Goal: Find specific page/section: Find specific page/section

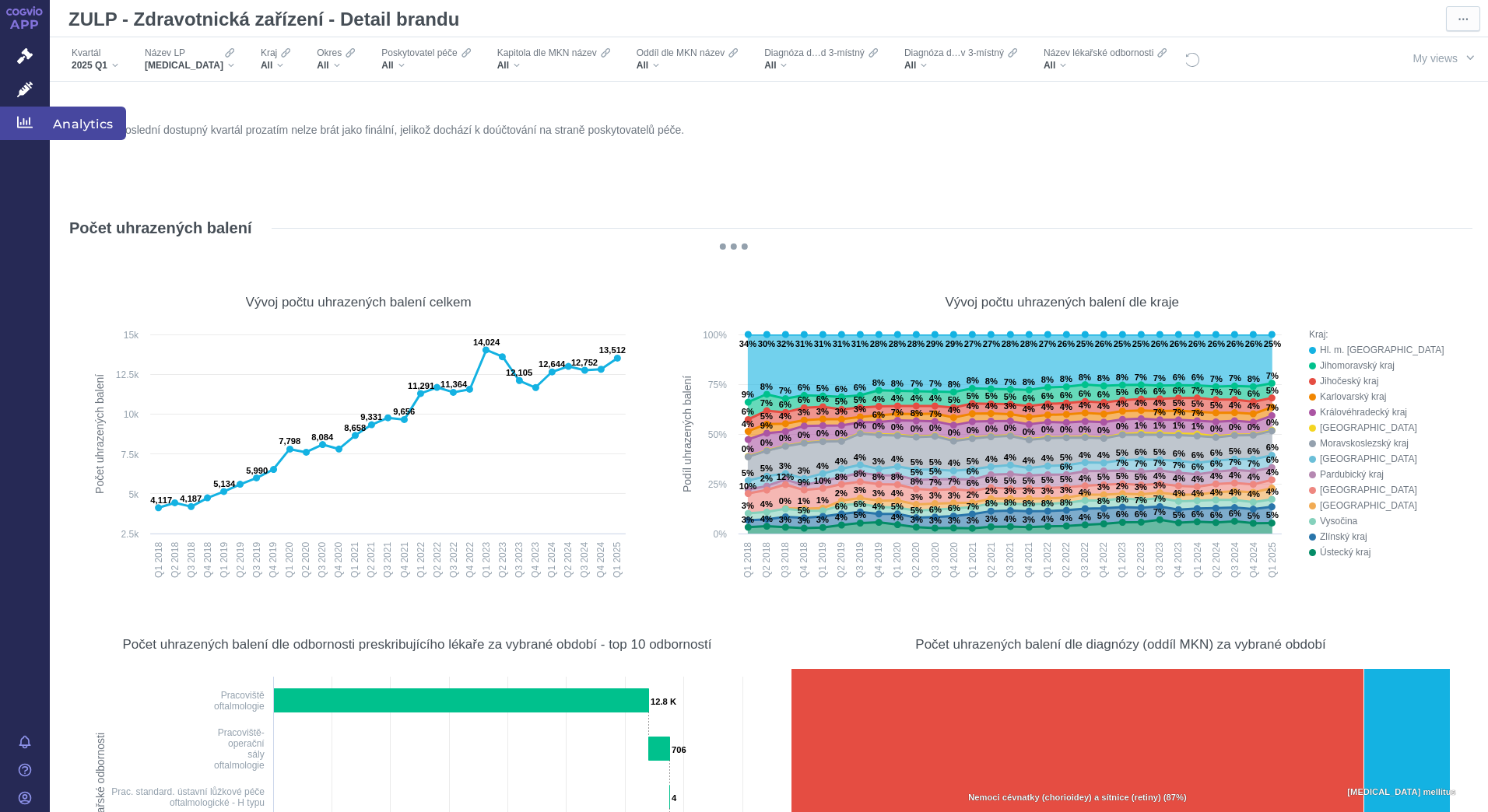
click at [77, 127] on span "Analytics" at bounding box center [88, 123] width 77 height 33
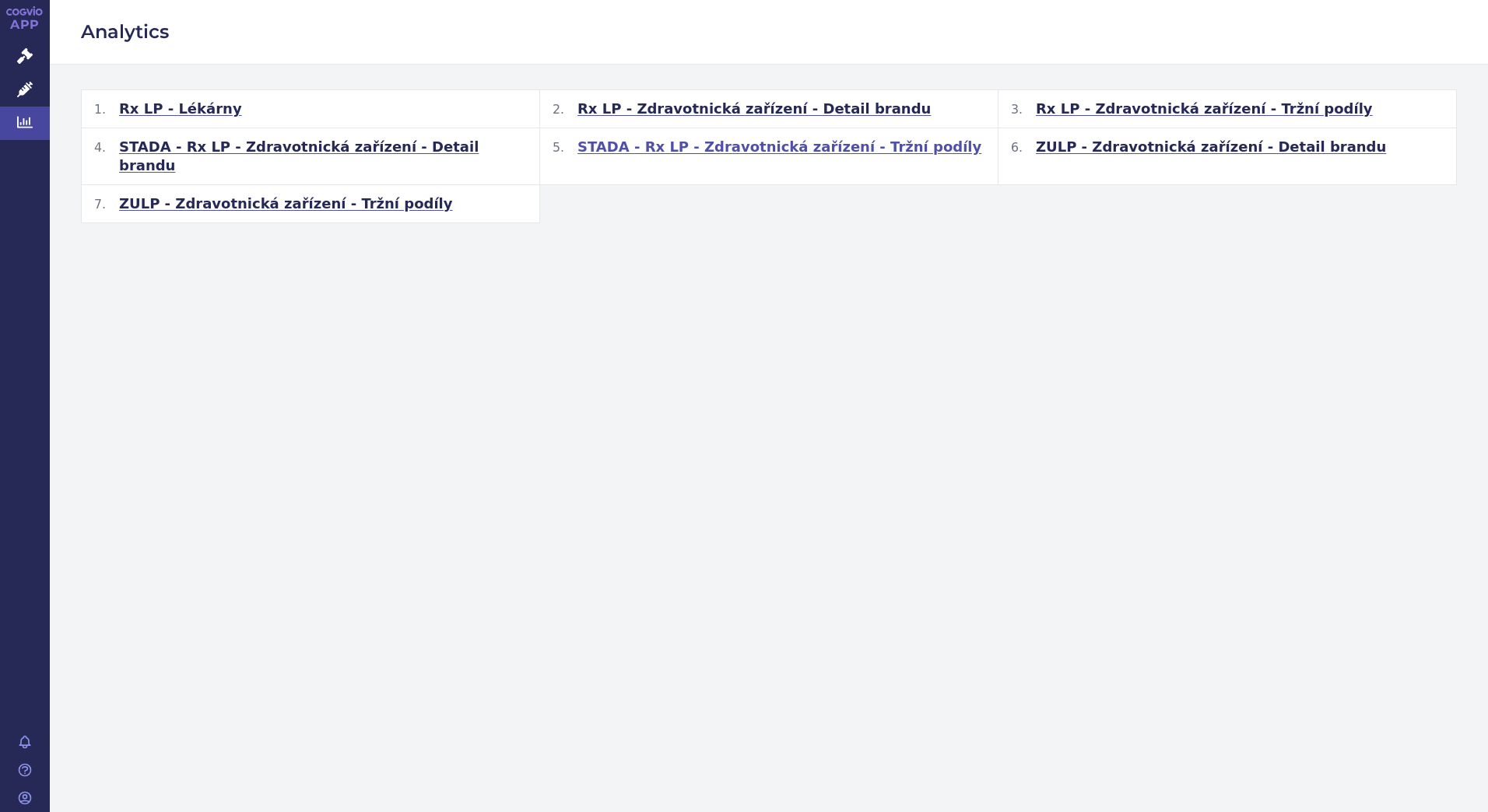
click at [741, 150] on span "STADA - Rx LP - Zdravotnická zařízení - Tržní podíly" at bounding box center [779, 146] width 404 height 19
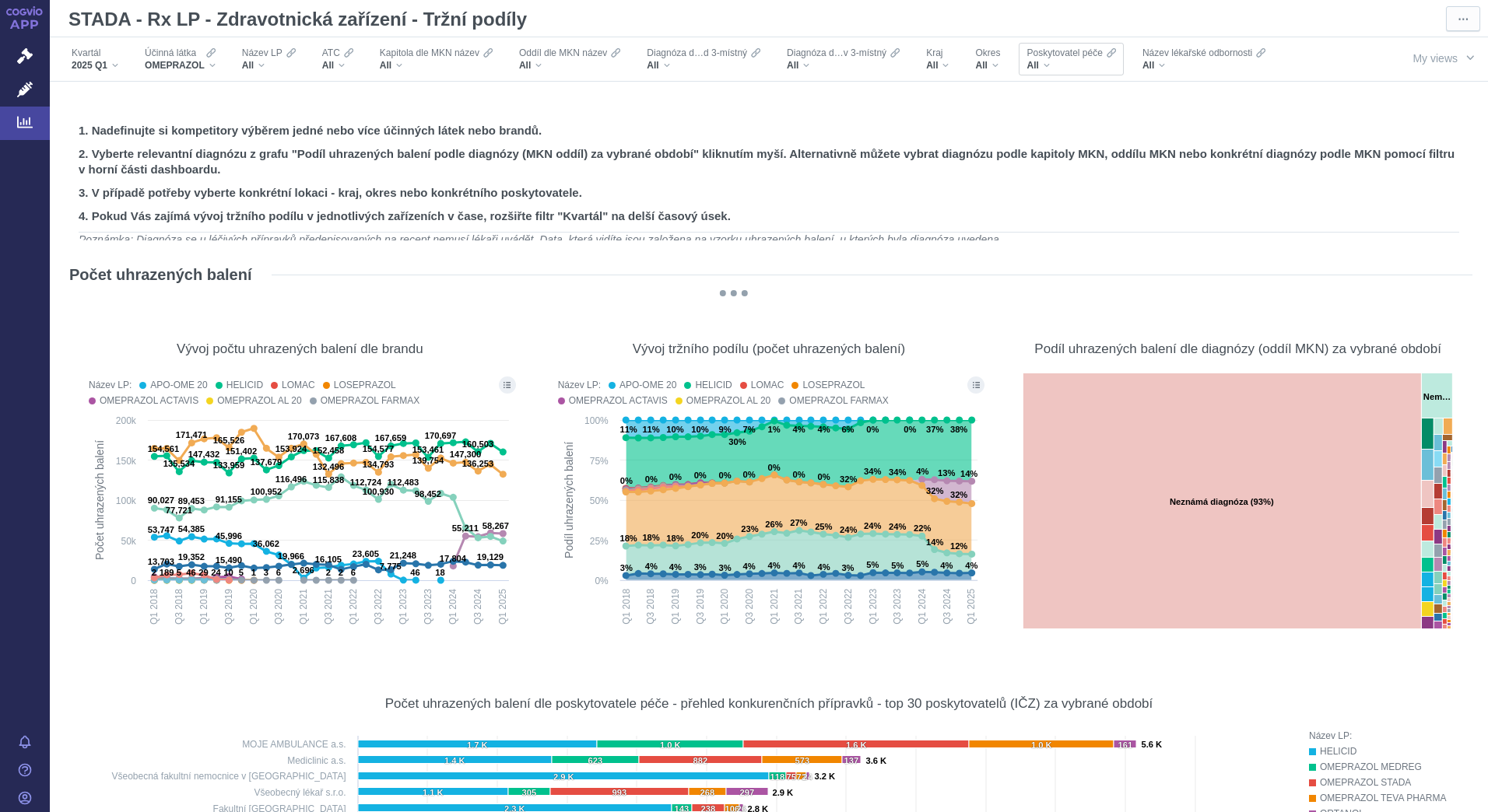
click at [1044, 68] on div "All" at bounding box center [1070, 65] width 89 height 12
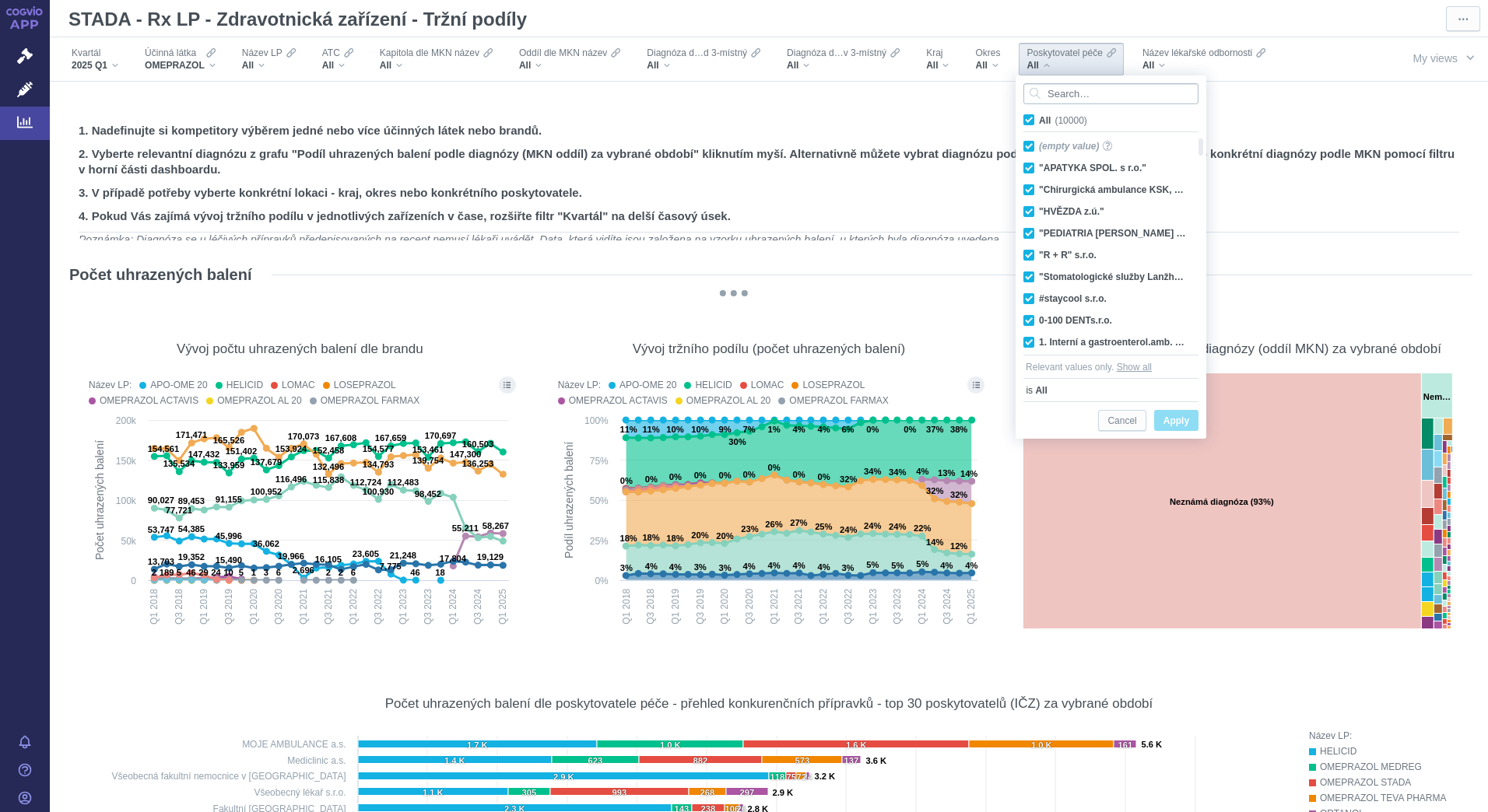
click at [1079, 99] on input "Search attribute values" at bounding box center [1110, 94] width 175 height 21
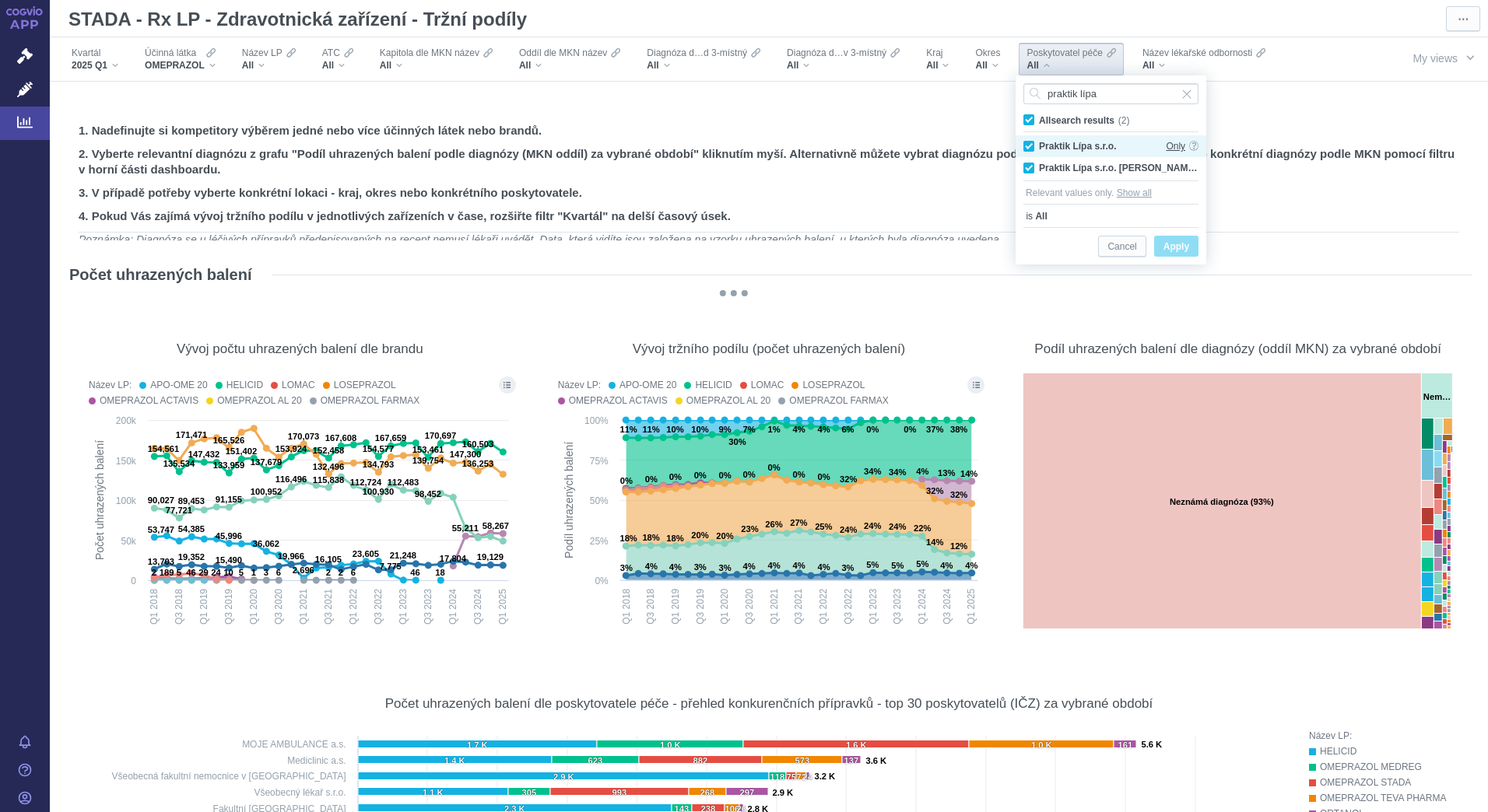
type input "praktik lípa"
click at [1169, 148] on span "Only" at bounding box center [1175, 146] width 20 height 22
checkbox input "false"
click at [1188, 243] on span "Apply" at bounding box center [1176, 247] width 26 height 20
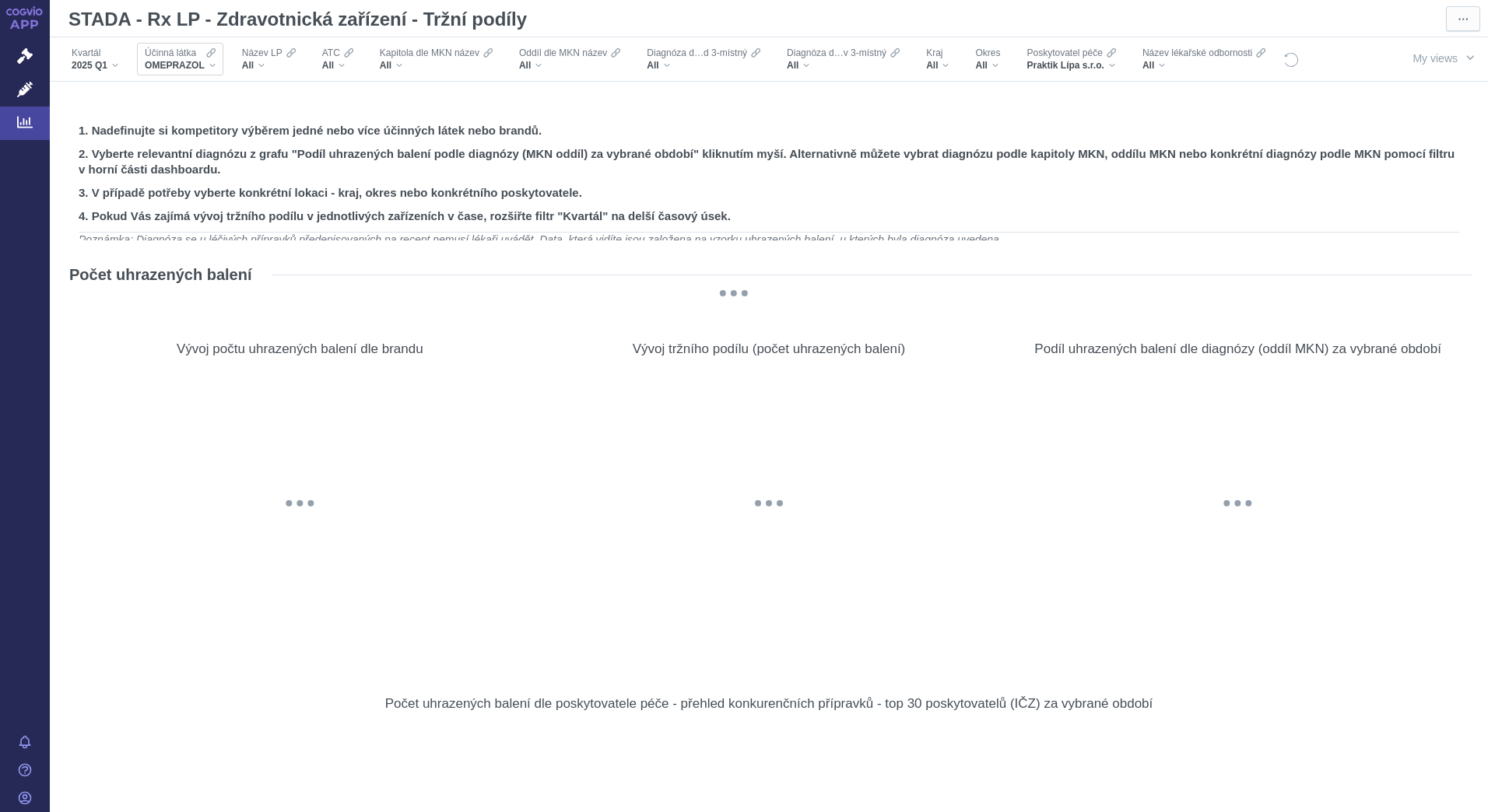
click at [208, 66] on div "OMEPRAZOL" at bounding box center [180, 65] width 71 height 12
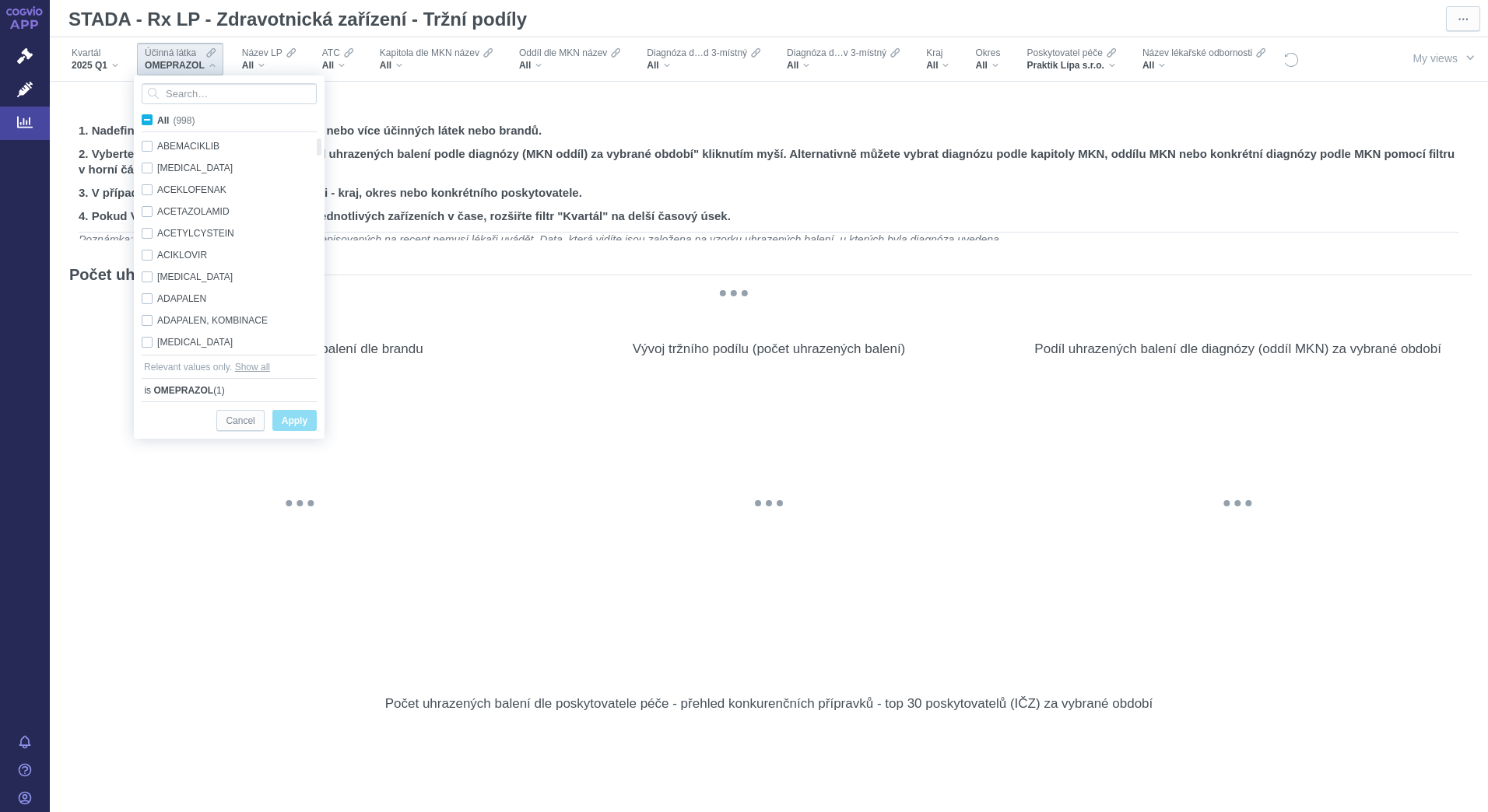
click at [157, 119] on span "All (998)" at bounding box center [176, 120] width 37 height 11
click at [157, 119] on input "All (998)" at bounding box center [162, 117] width 10 height 10
checkbox input "true"
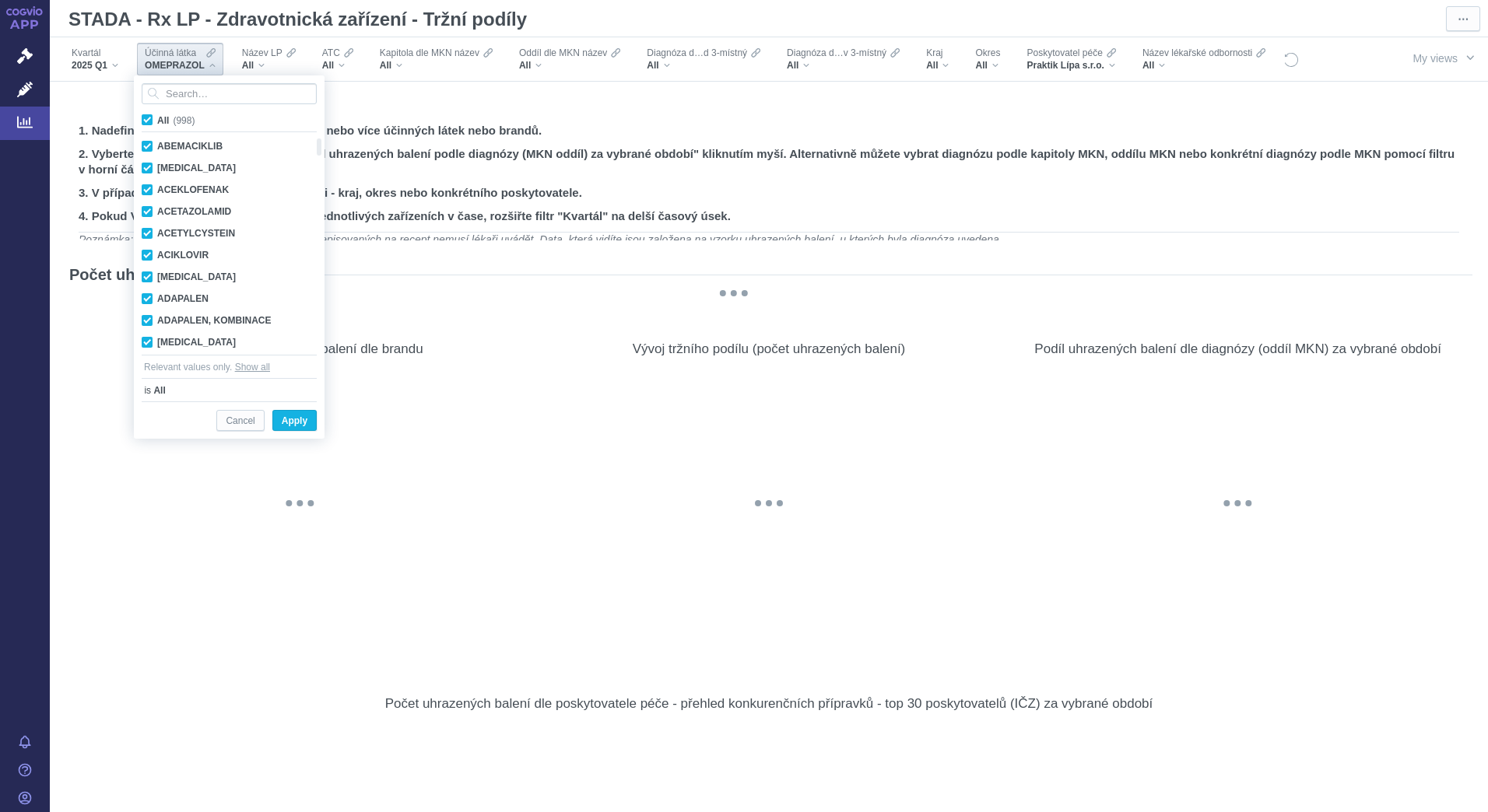
checkbox input "true"
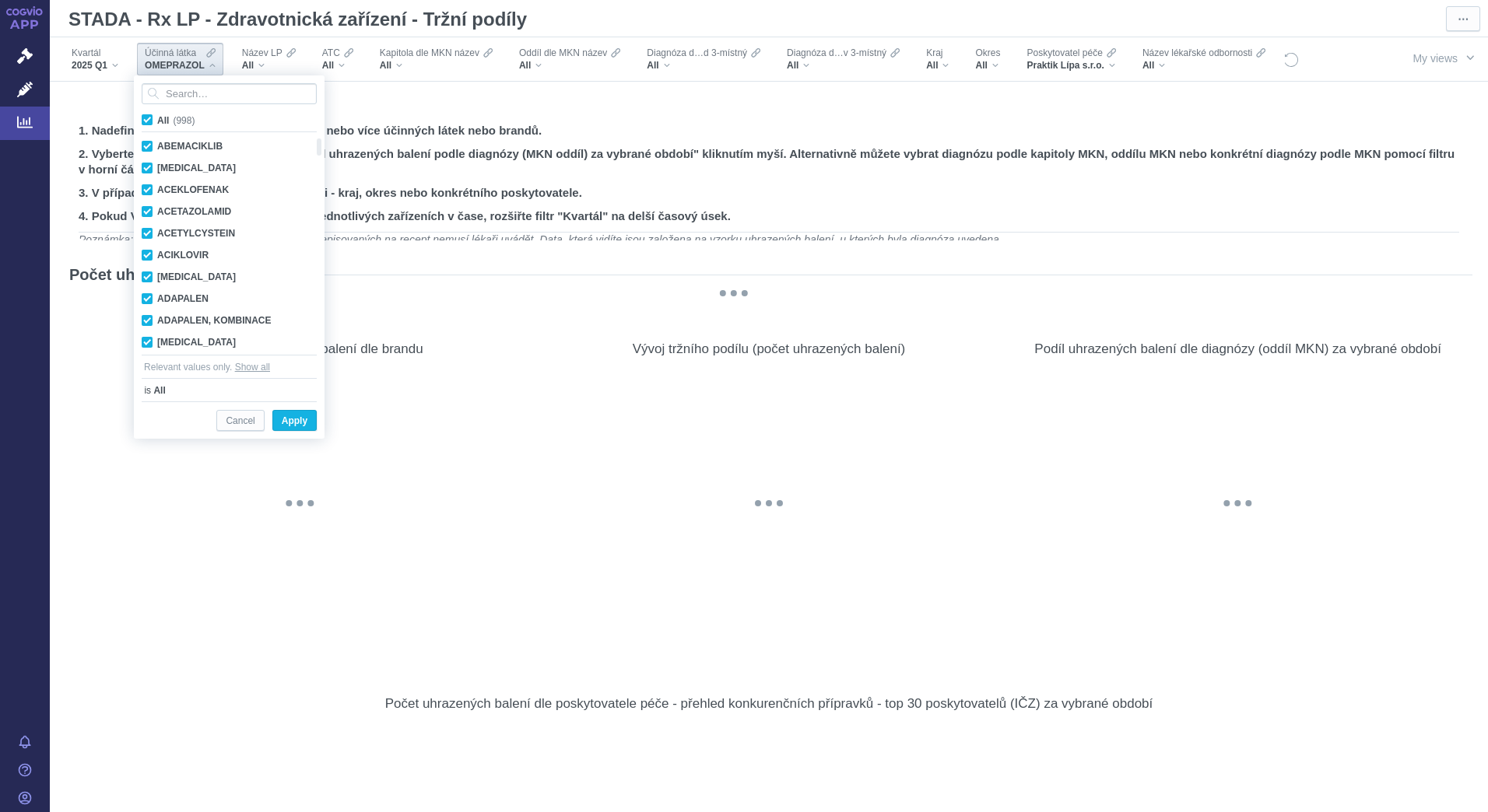
checkbox input "true"
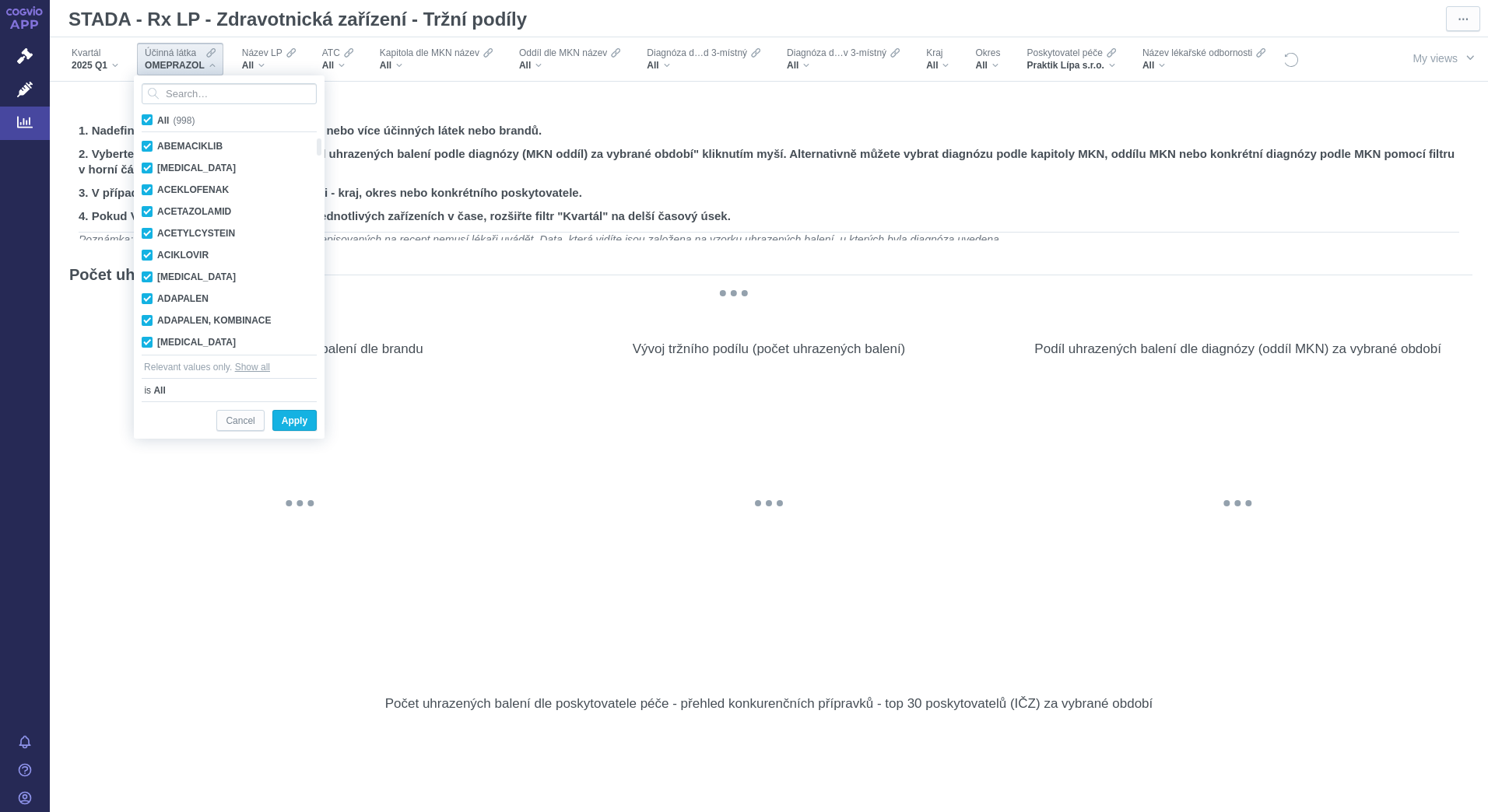
checkbox input "true"
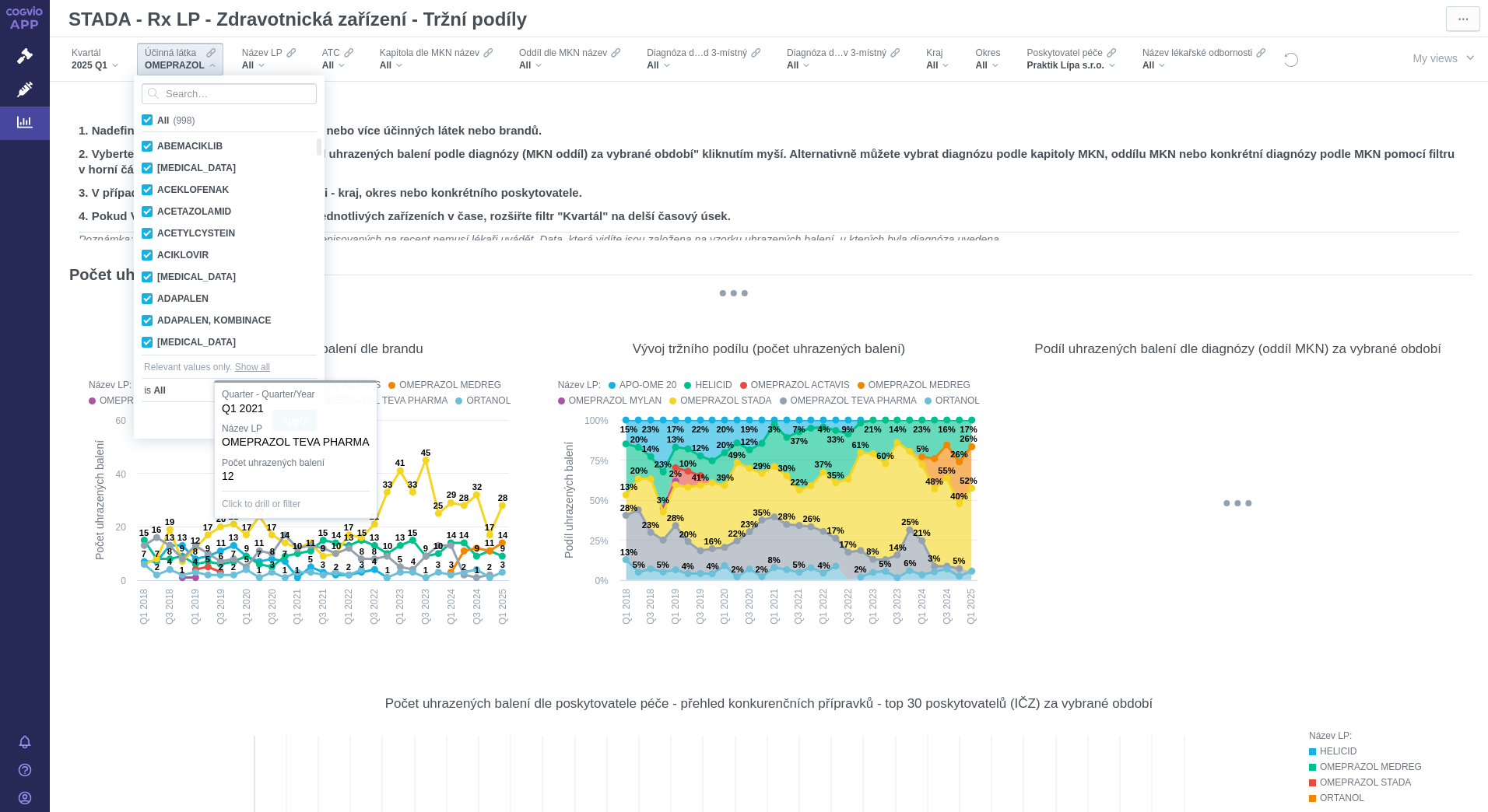
click at [291, 425] on span "Apply" at bounding box center [295, 421] width 26 height 20
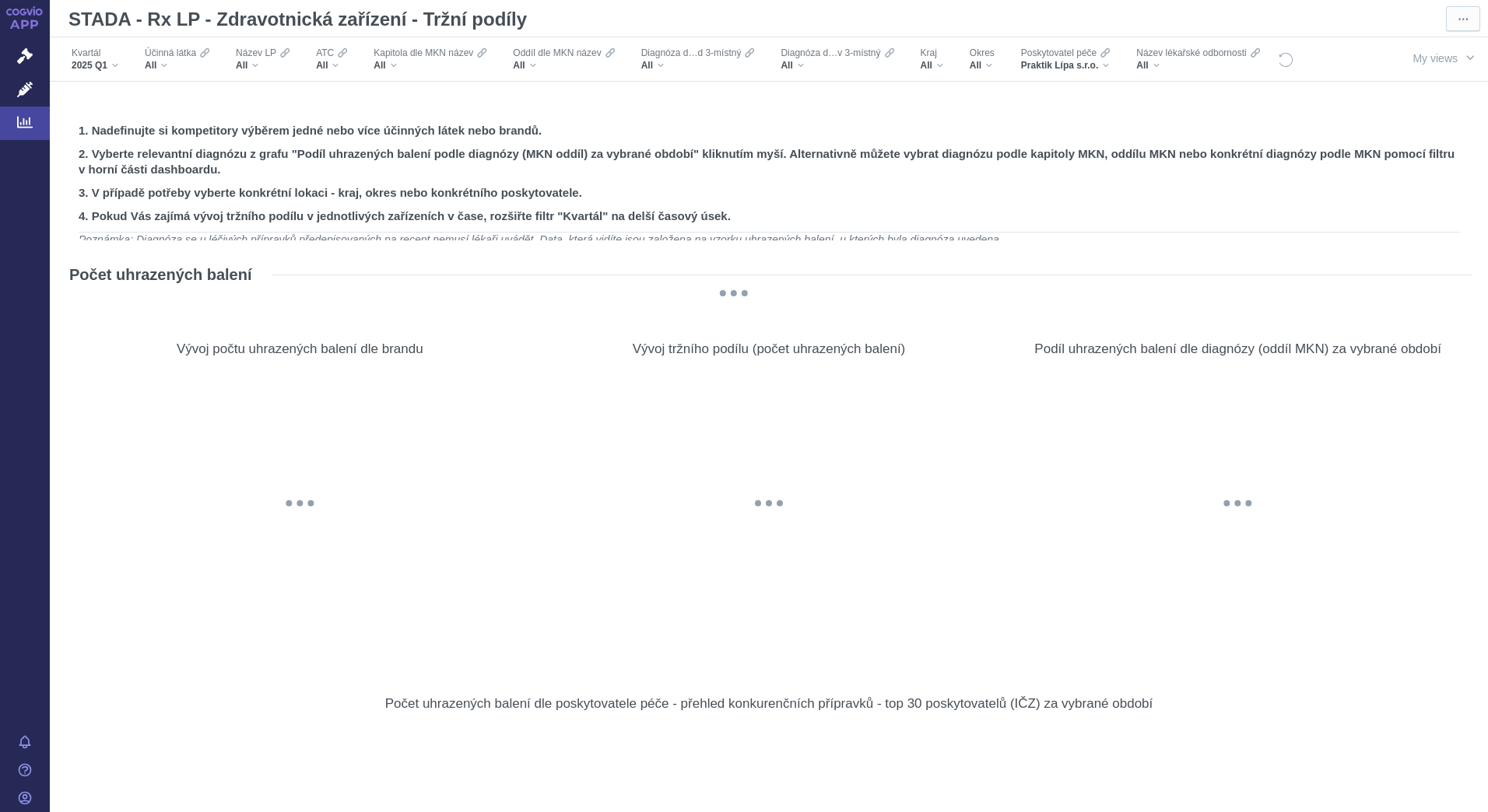
click at [167, 67] on div "All" at bounding box center [177, 65] width 64 height 12
click at [161, 59] on span "Účinná látka" at bounding box center [170, 52] width 51 height 12
